Goal: Find specific page/section: Find specific page/section

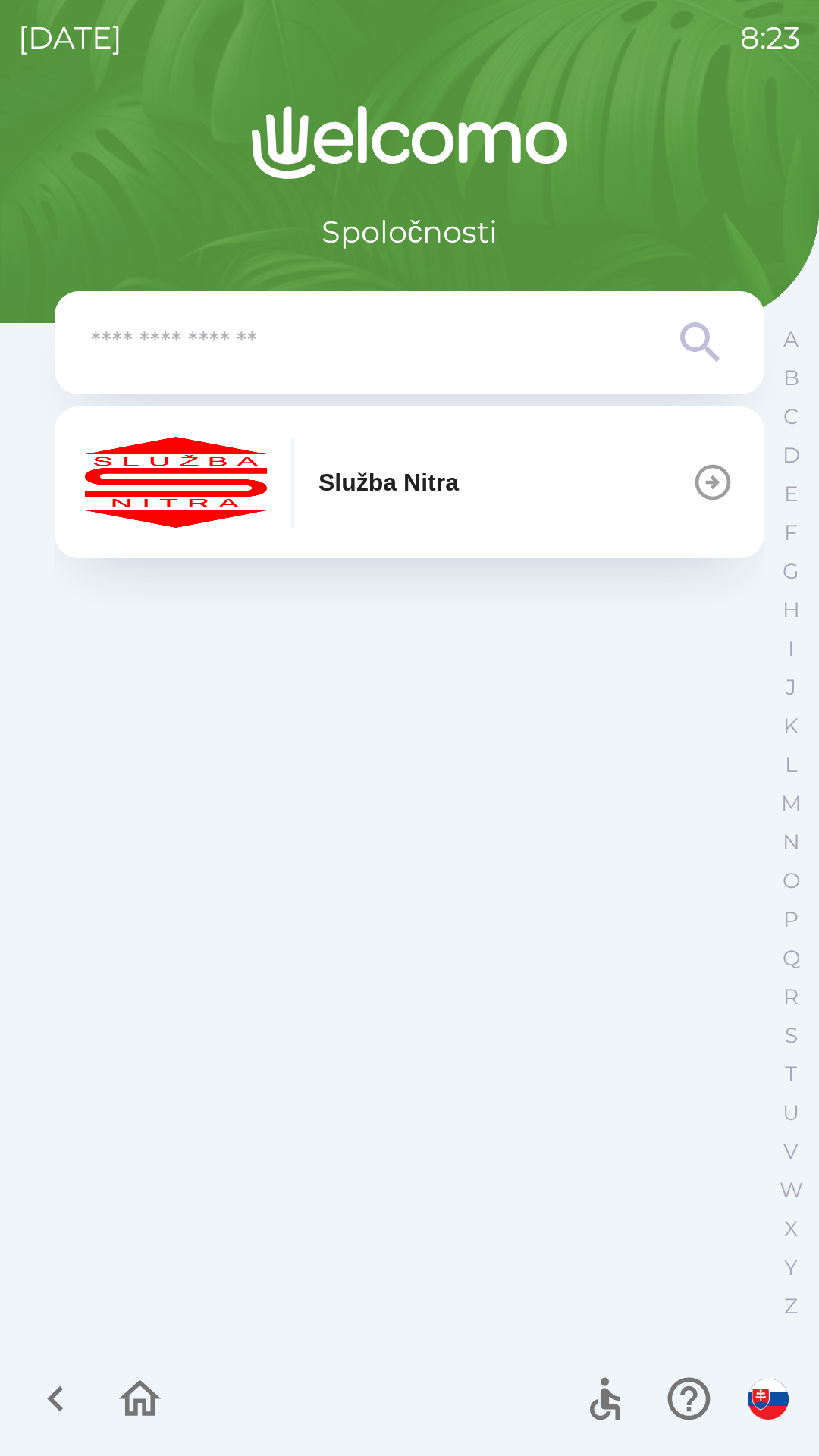
click at [459, 493] on p "Služba Nitra" at bounding box center [389, 482] width 140 height 37
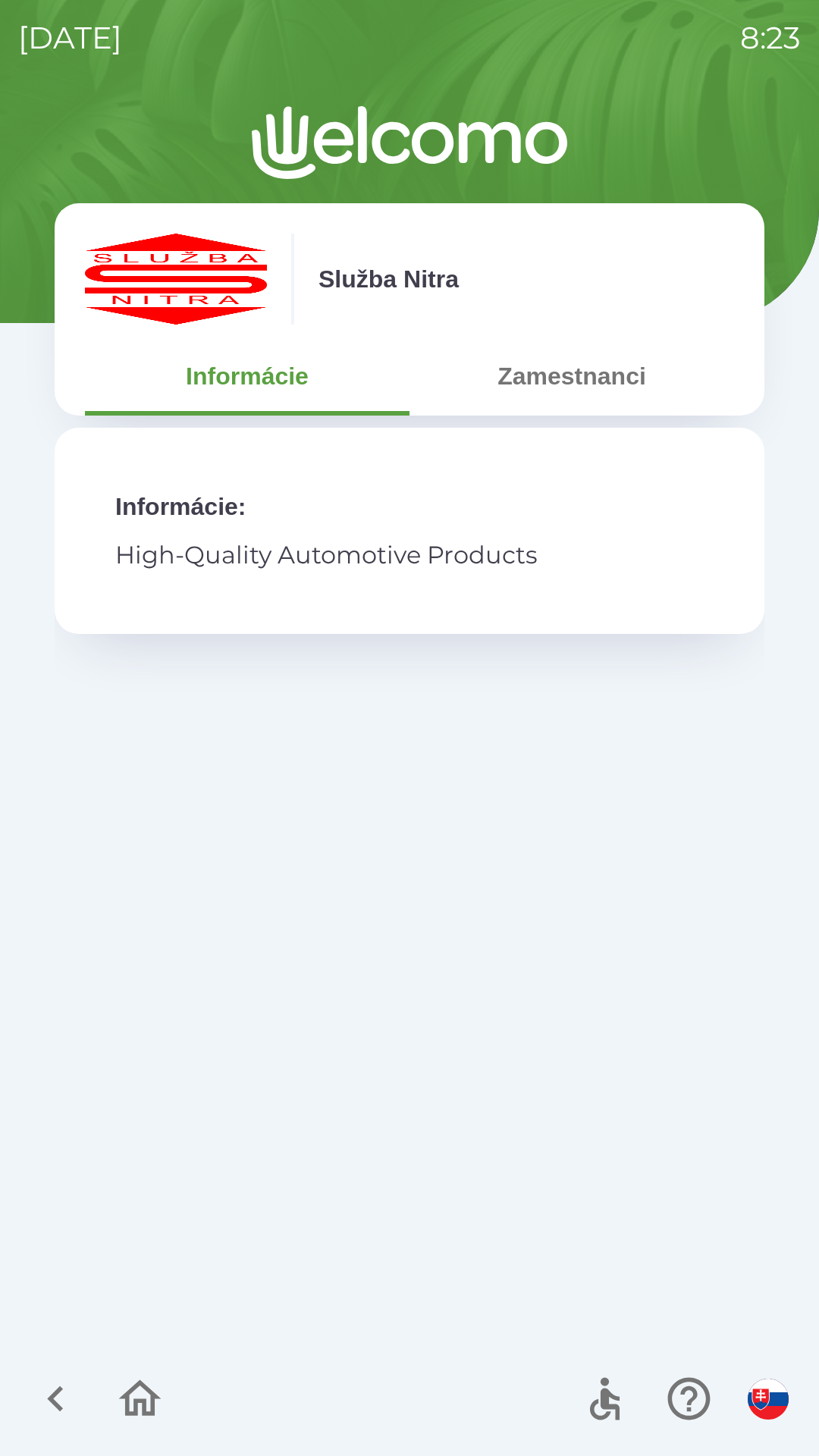
click at [581, 401] on button "Zamestnanci" at bounding box center [572, 376] width 325 height 54
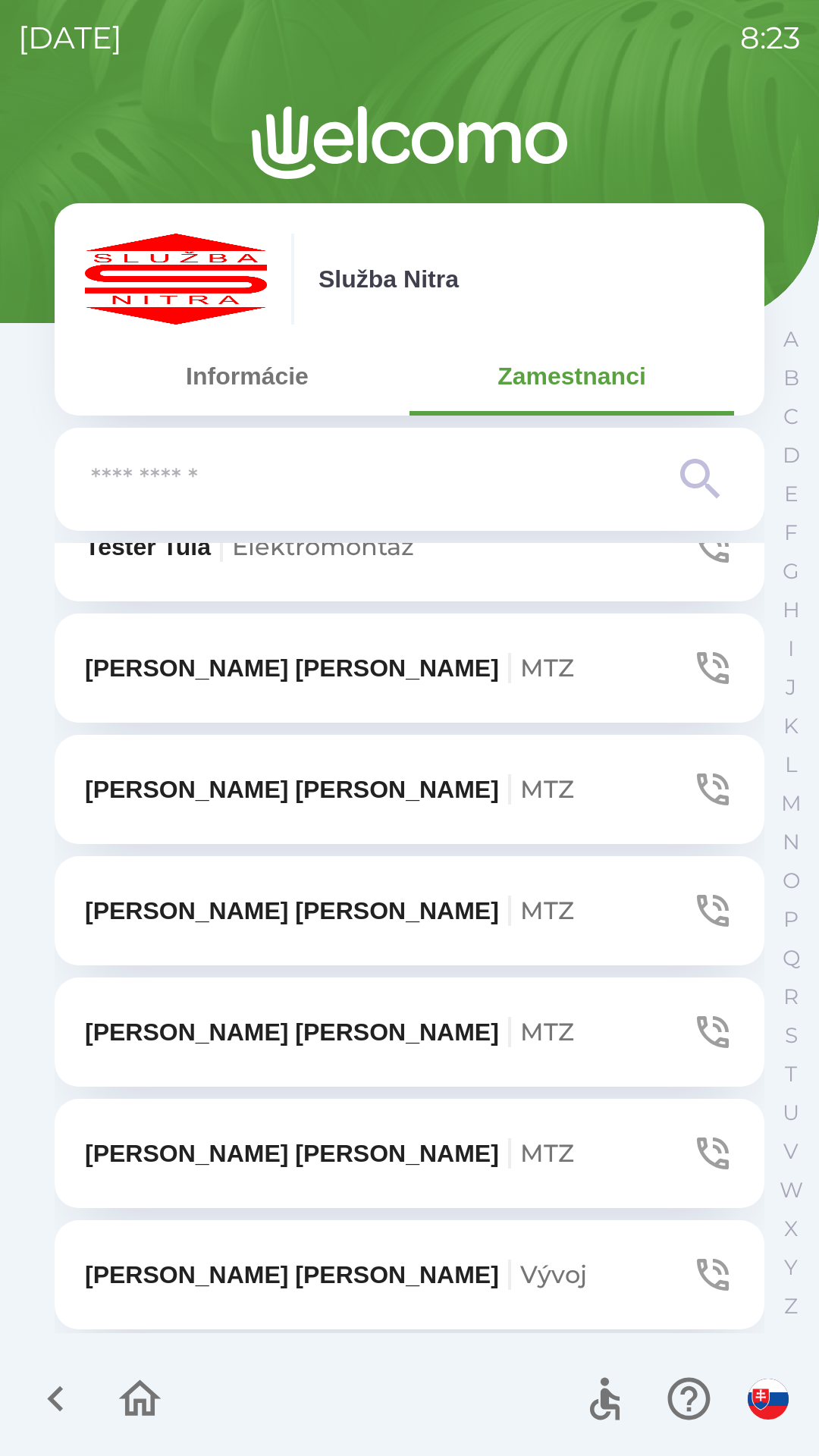
scroll to position [42, 0]
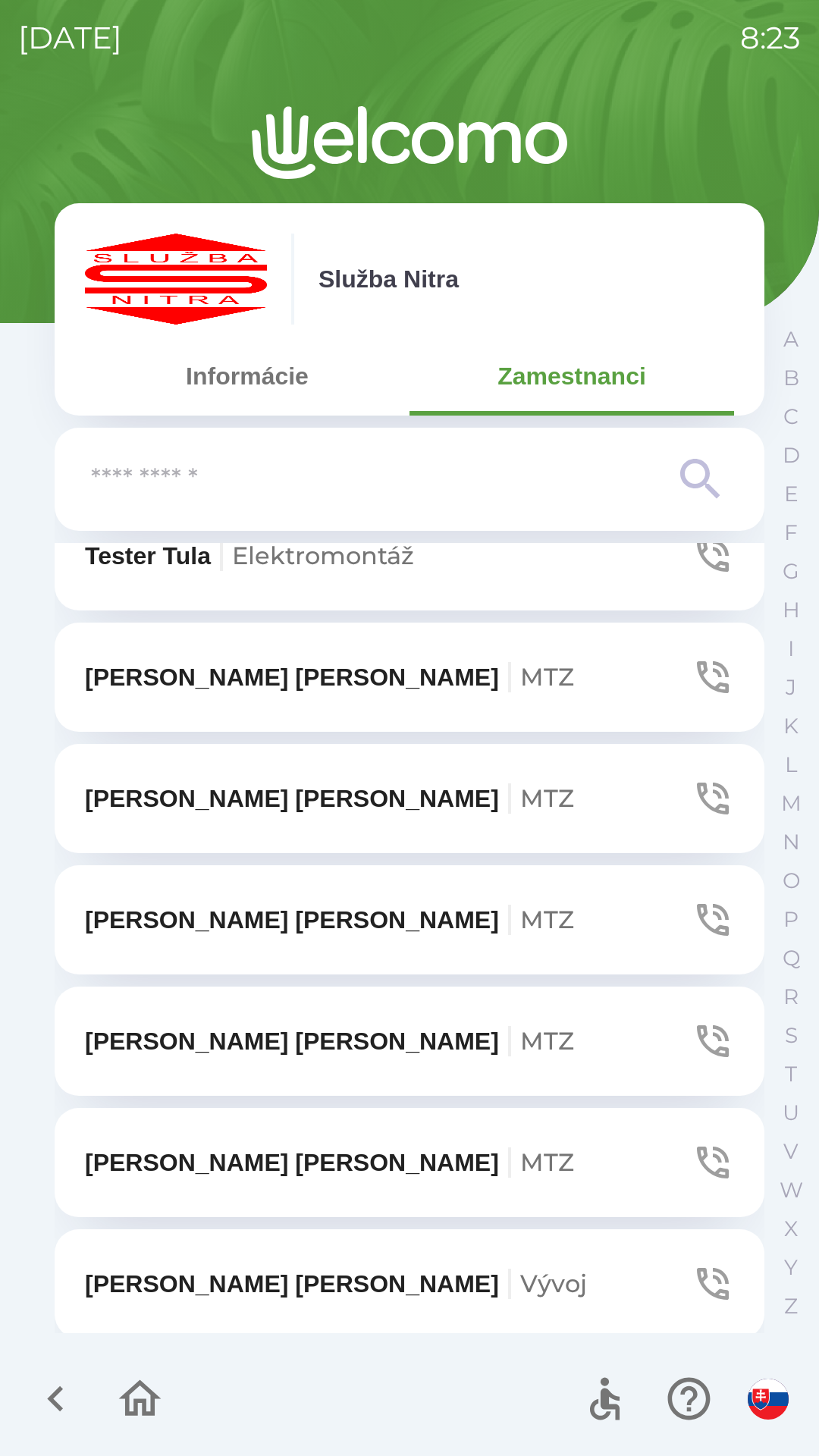
click at [365, 473] on input "text" at bounding box center [379, 480] width 576 height 42
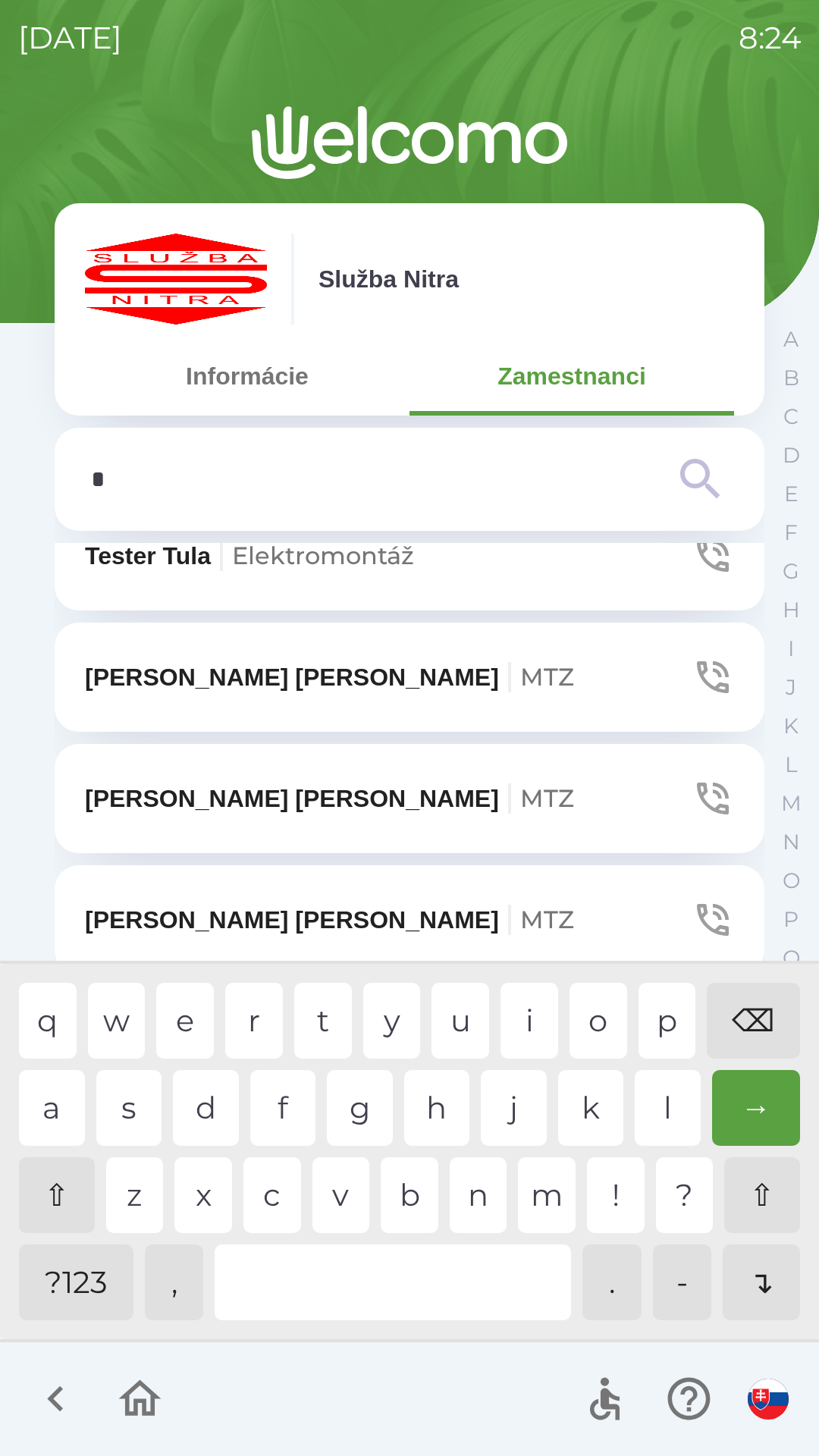
scroll to position [0, 0]
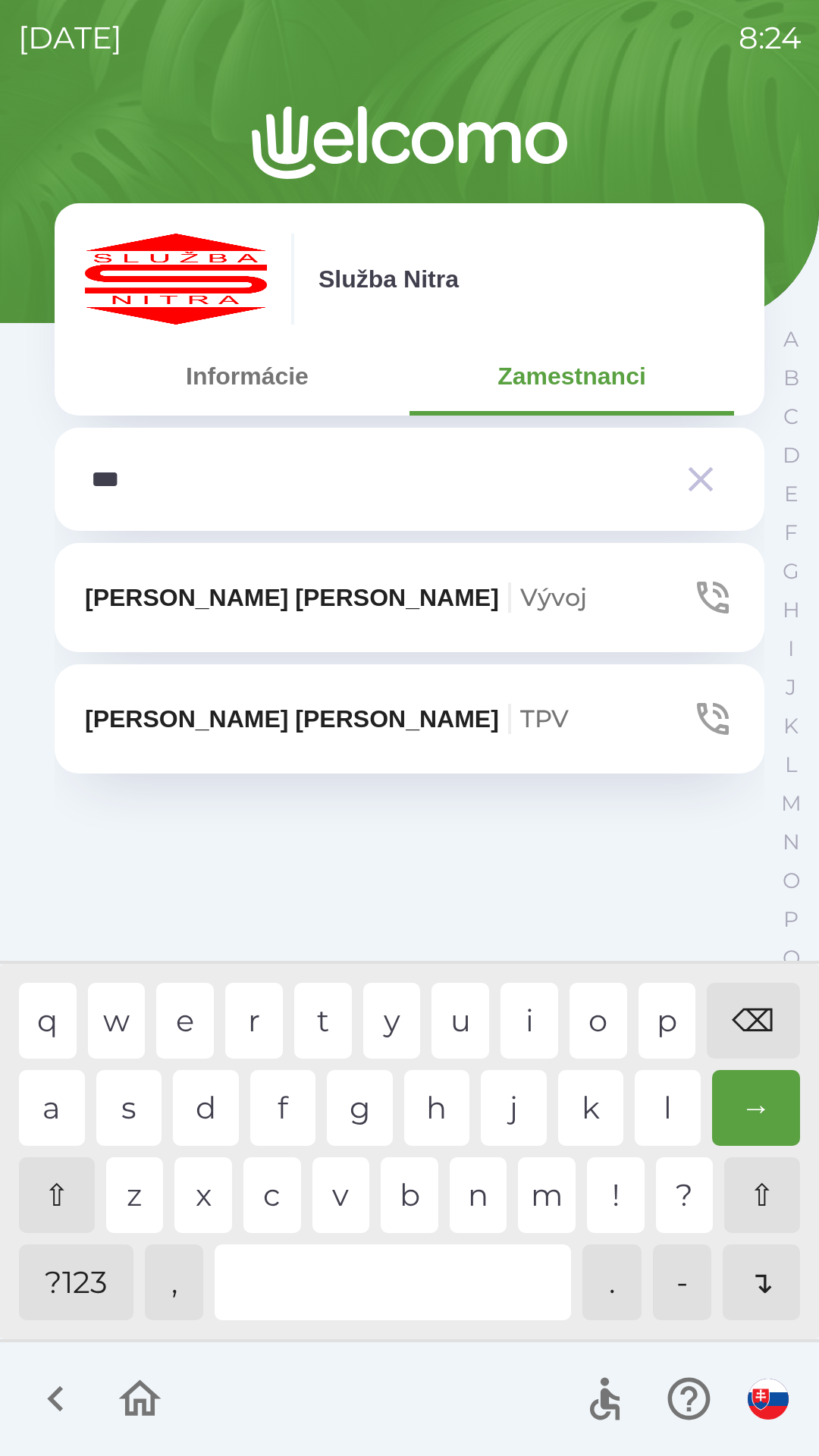
click at [324, 1019] on div "t" at bounding box center [323, 1020] width 57 height 76
click at [188, 1033] on div "e" at bounding box center [185, 1020] width 57 height 76
click at [244, 1023] on div "r" at bounding box center [254, 1020] width 57 height 76
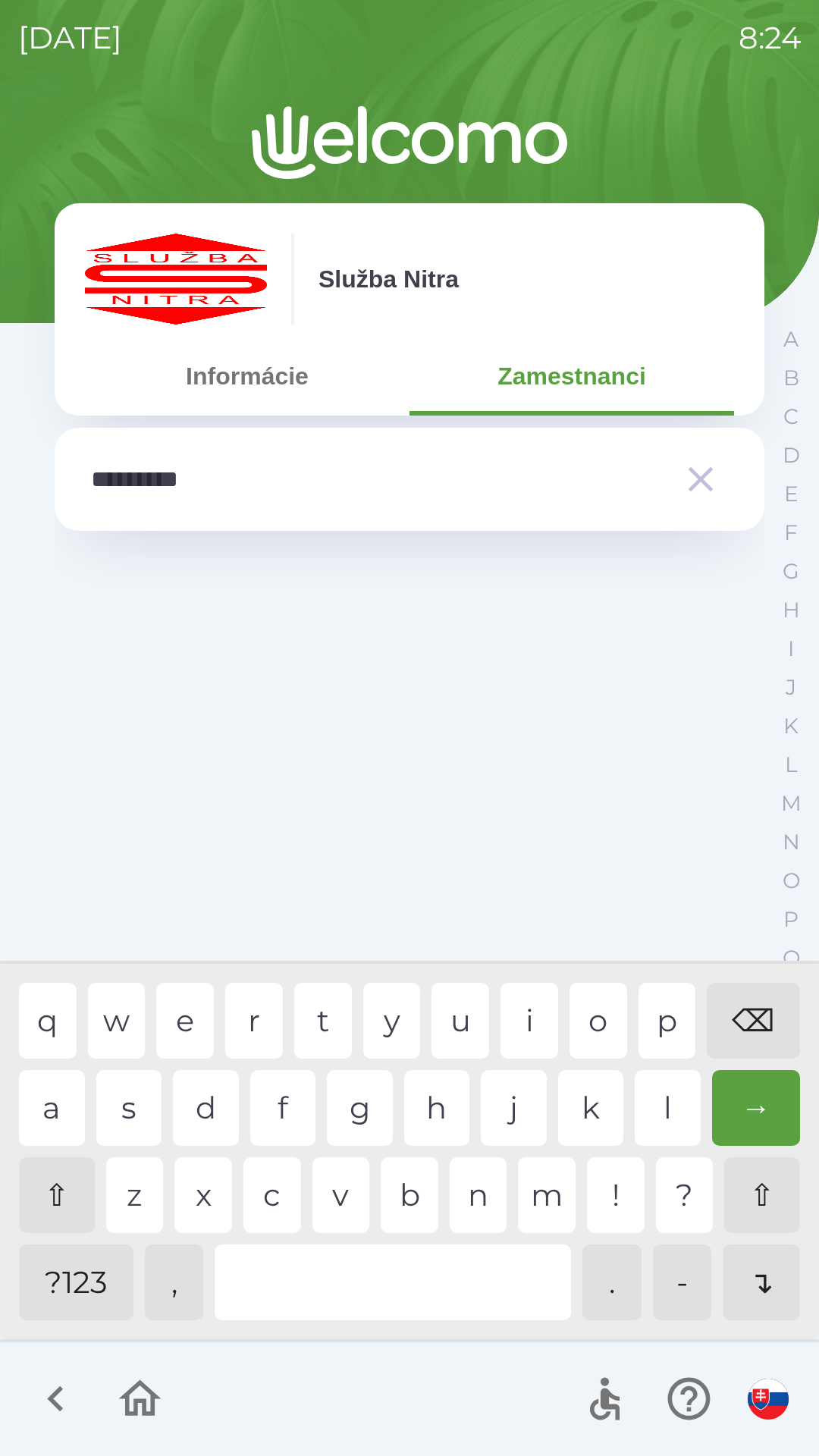
click at [58, 1096] on div "a" at bounding box center [52, 1107] width 66 height 76
click at [675, 1114] on div "l" at bounding box center [667, 1107] width 66 height 76
click at [611, 1032] on div "o" at bounding box center [598, 1020] width 57 height 76
click at [734, 987] on div "⌫" at bounding box center [753, 1020] width 93 height 76
click at [727, 987] on div "⌫" at bounding box center [753, 1020] width 93 height 76
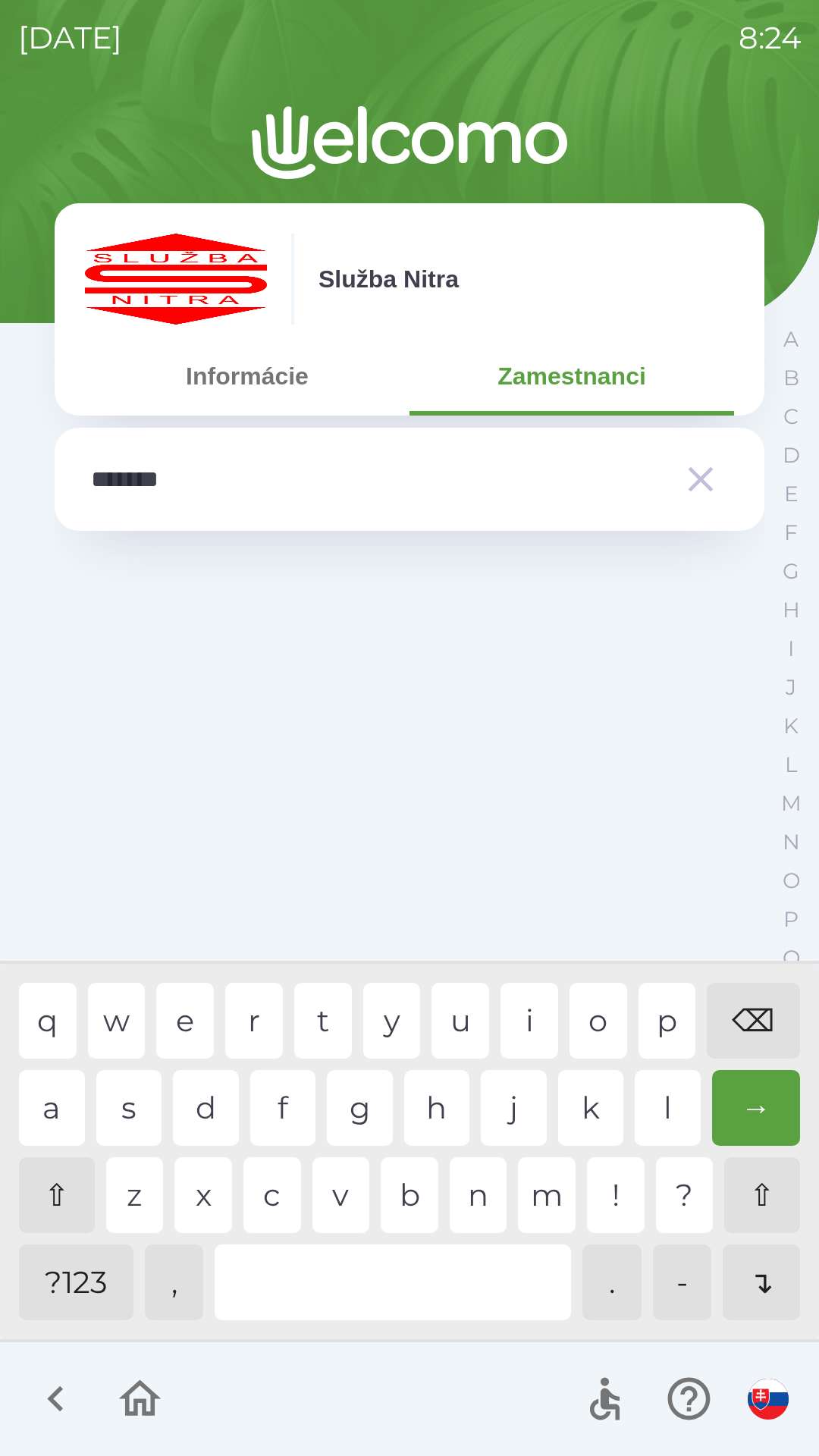
click at [724, 999] on div "⌫" at bounding box center [753, 1020] width 93 height 76
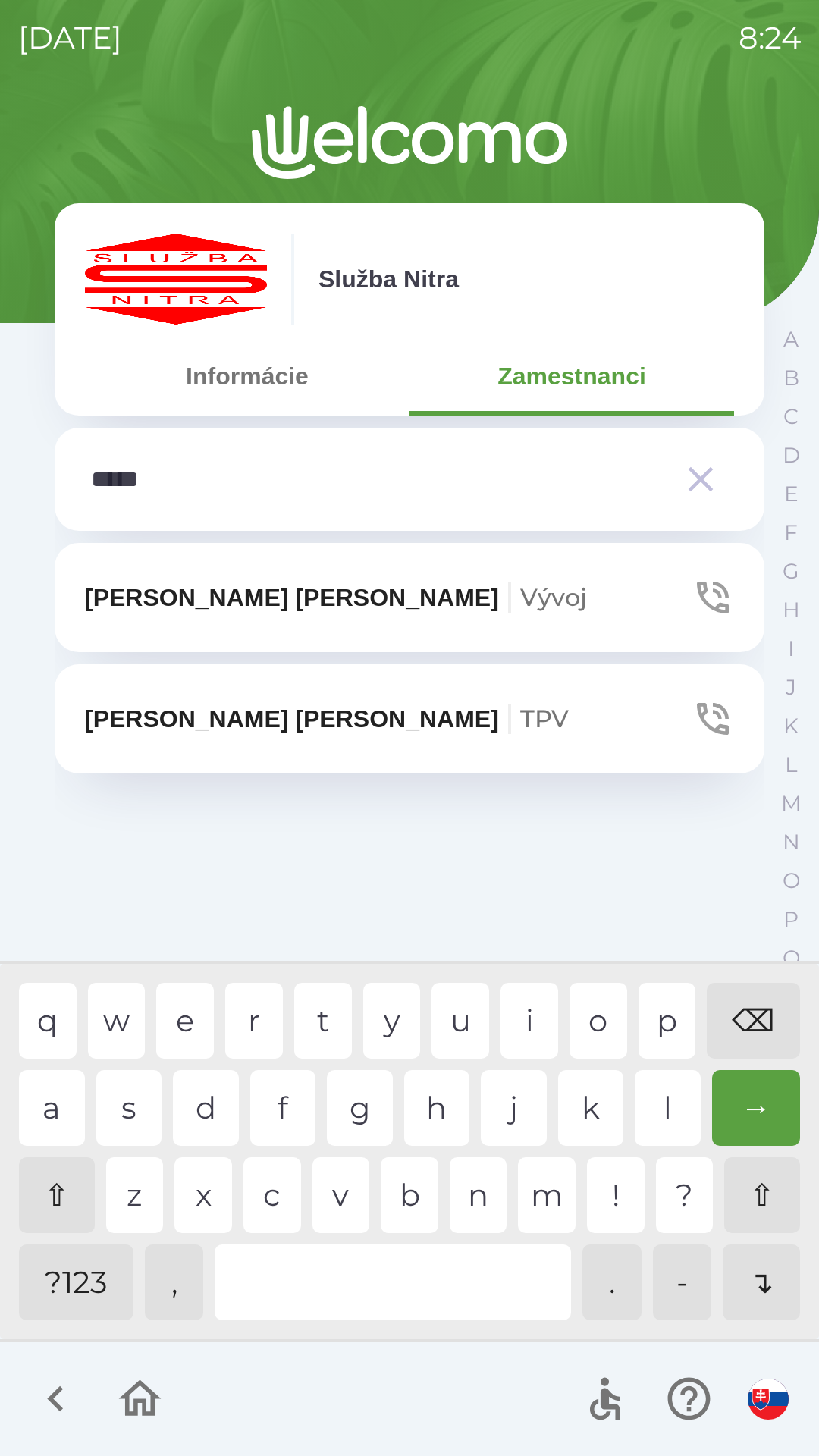
click at [720, 1018] on div "⌫" at bounding box center [753, 1020] width 93 height 76
click at [742, 1038] on div "⌫" at bounding box center [753, 1020] width 93 height 76
type input "*"
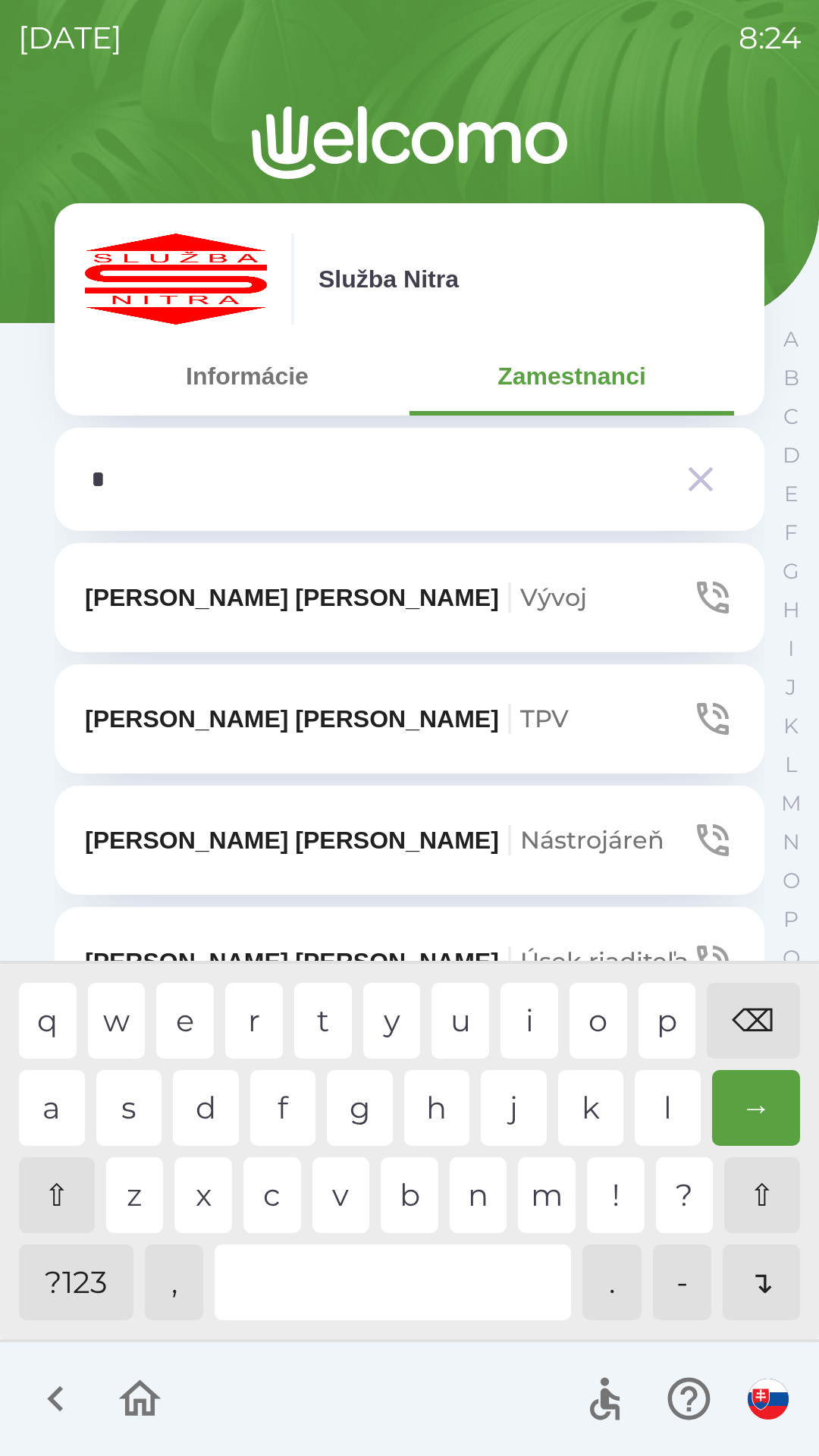
click at [750, 1011] on div "⌫" at bounding box center [753, 1020] width 93 height 76
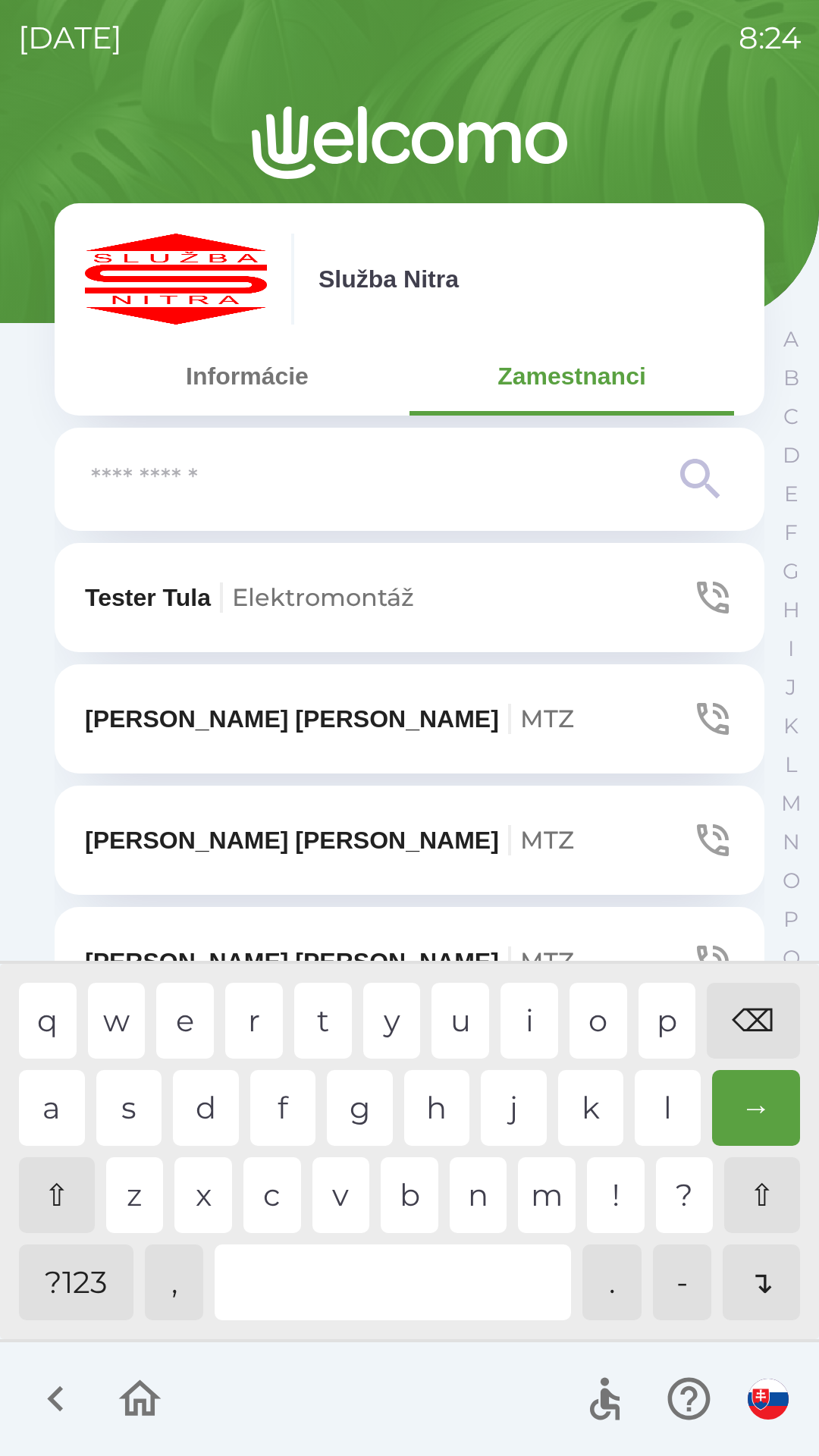
click at [750, 1008] on div "⌫" at bounding box center [753, 1020] width 93 height 76
click at [586, 1101] on div "k" at bounding box center [591, 1107] width 66 height 76
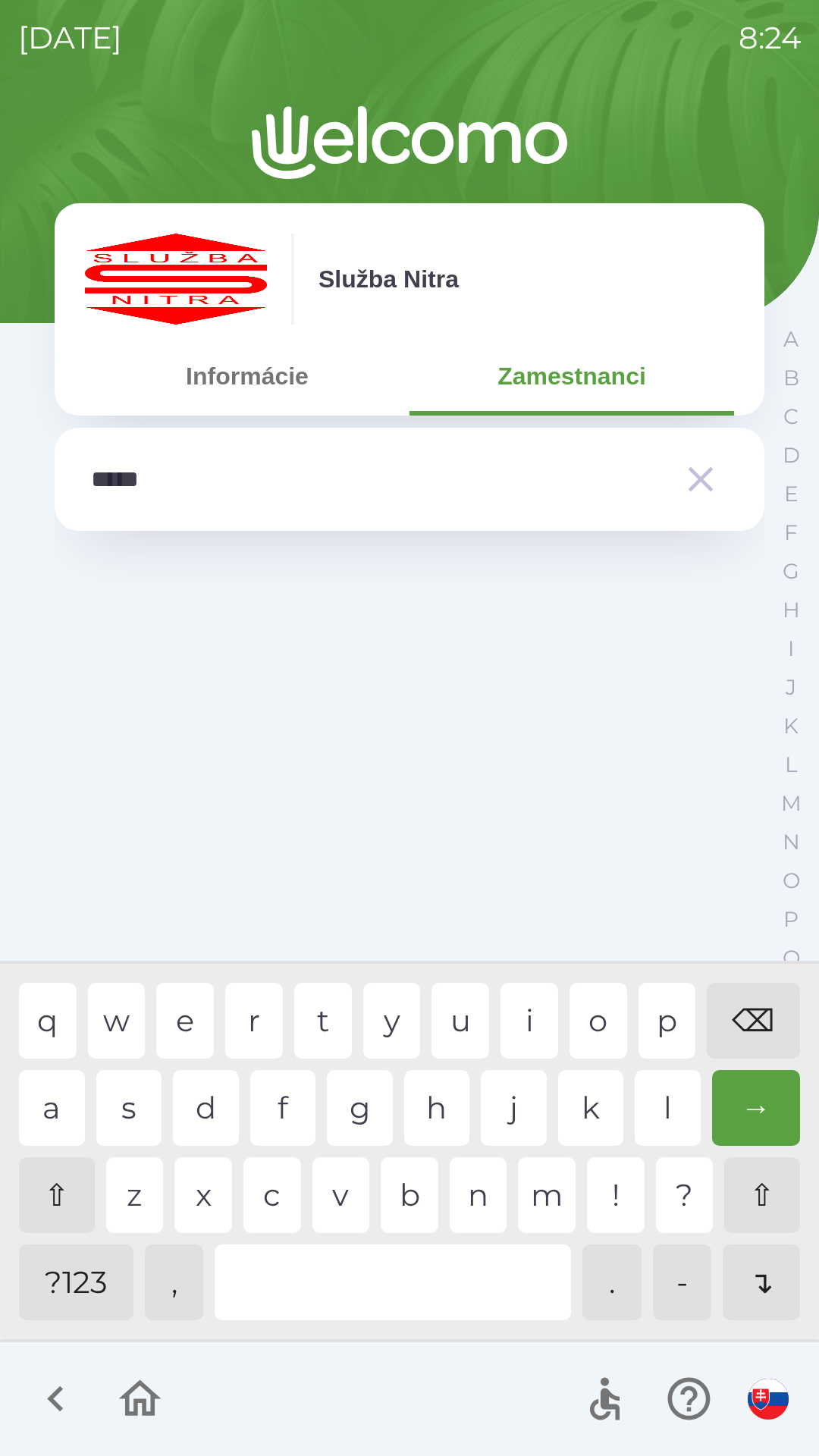
click at [601, 1033] on div "o" at bounding box center [598, 1020] width 57 height 76
click at [539, 1017] on div "i" at bounding box center [529, 1020] width 57 height 76
type input "********"
